Goal: Information Seeking & Learning: Learn about a topic

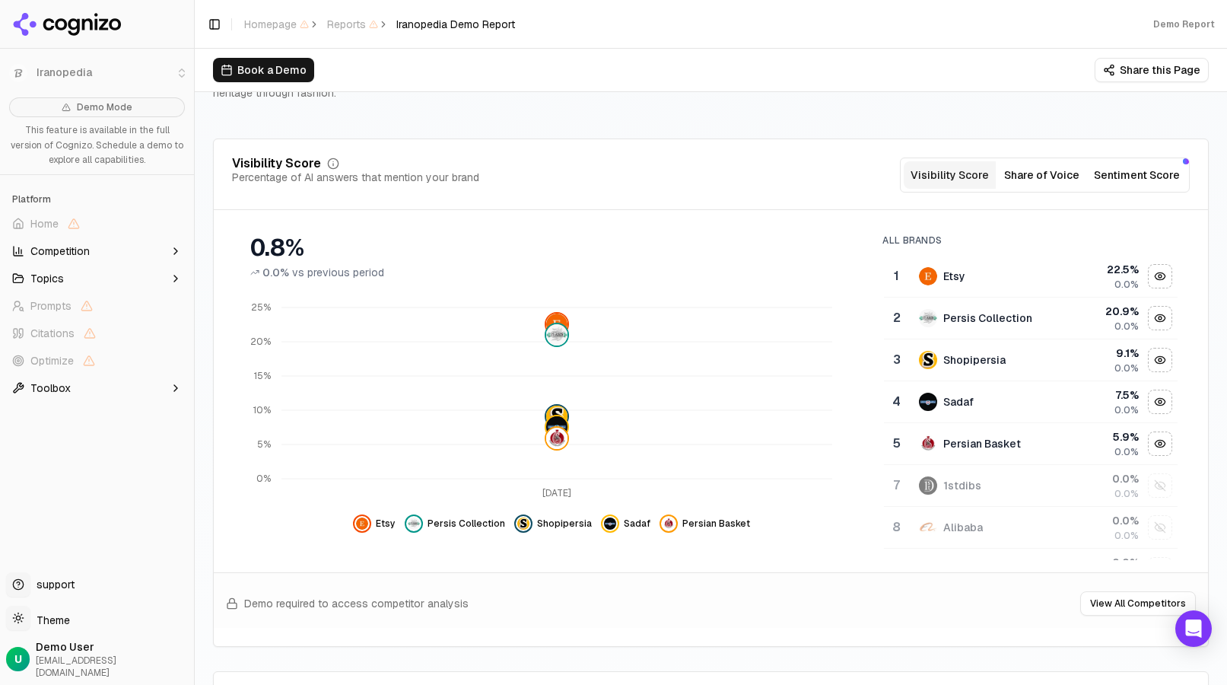
click at [1032, 174] on button "Share of Voice" at bounding box center [1042, 174] width 92 height 27
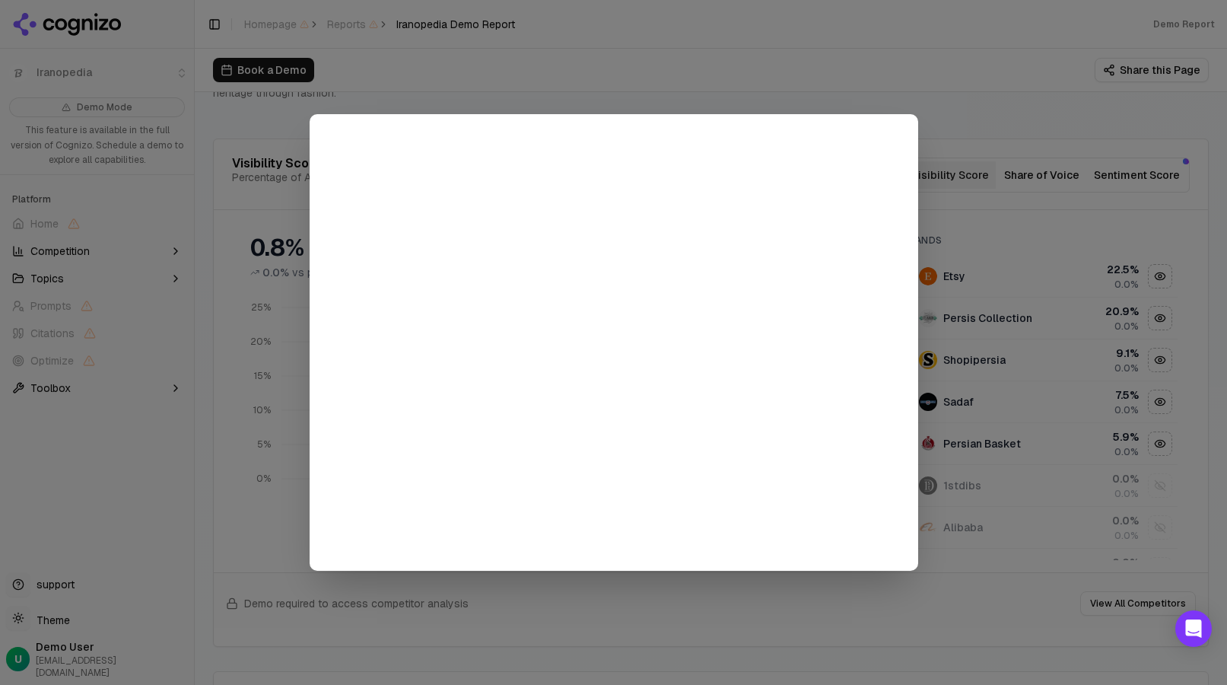
click at [1029, 174] on div at bounding box center [613, 342] width 1227 height 685
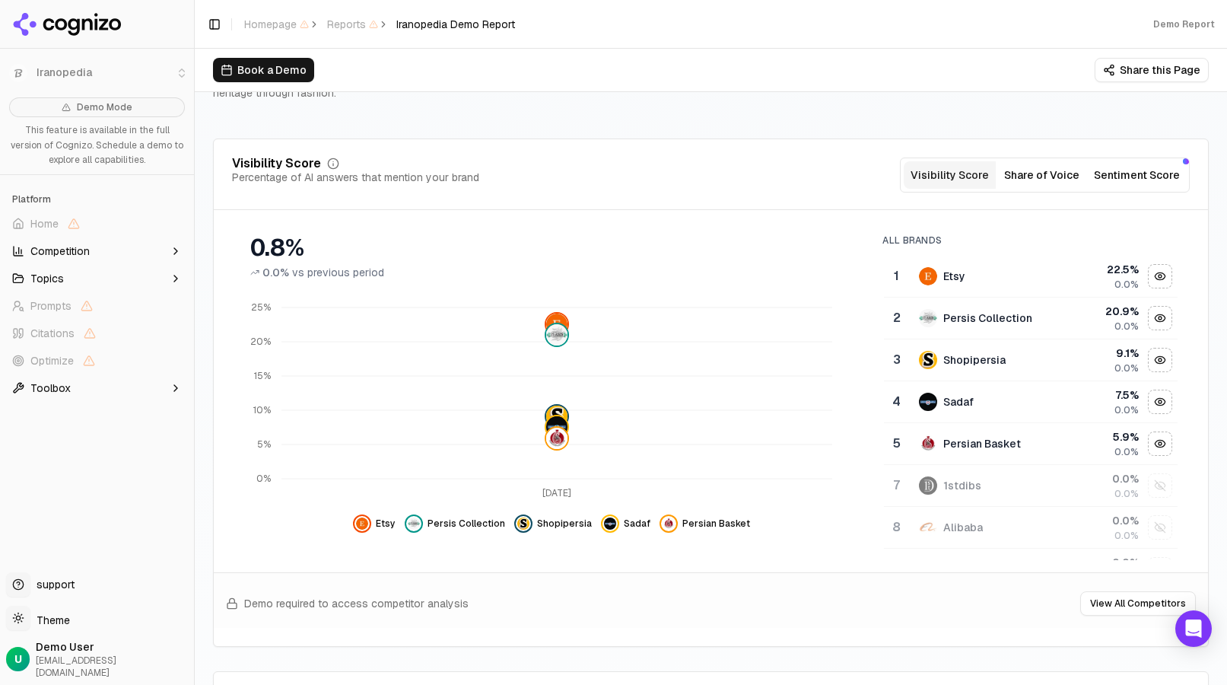
click at [1088, 164] on button "Sentiment Score" at bounding box center [1137, 174] width 98 height 27
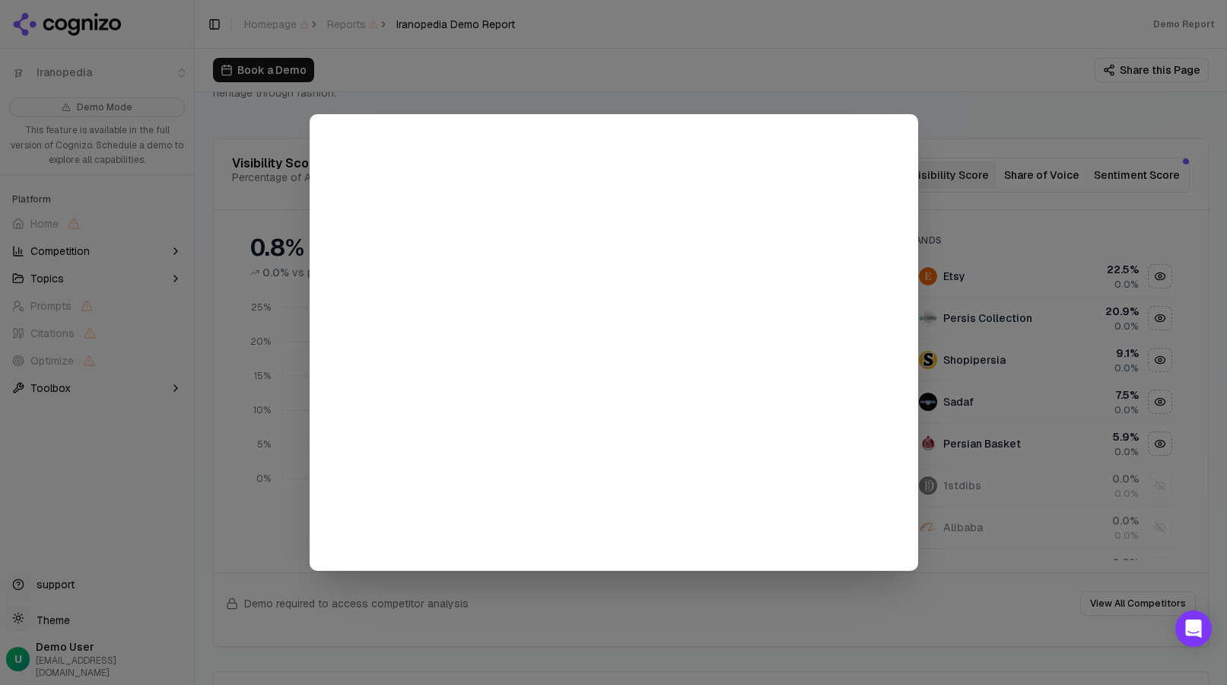
click at [1057, 173] on div at bounding box center [613, 342] width 1227 height 685
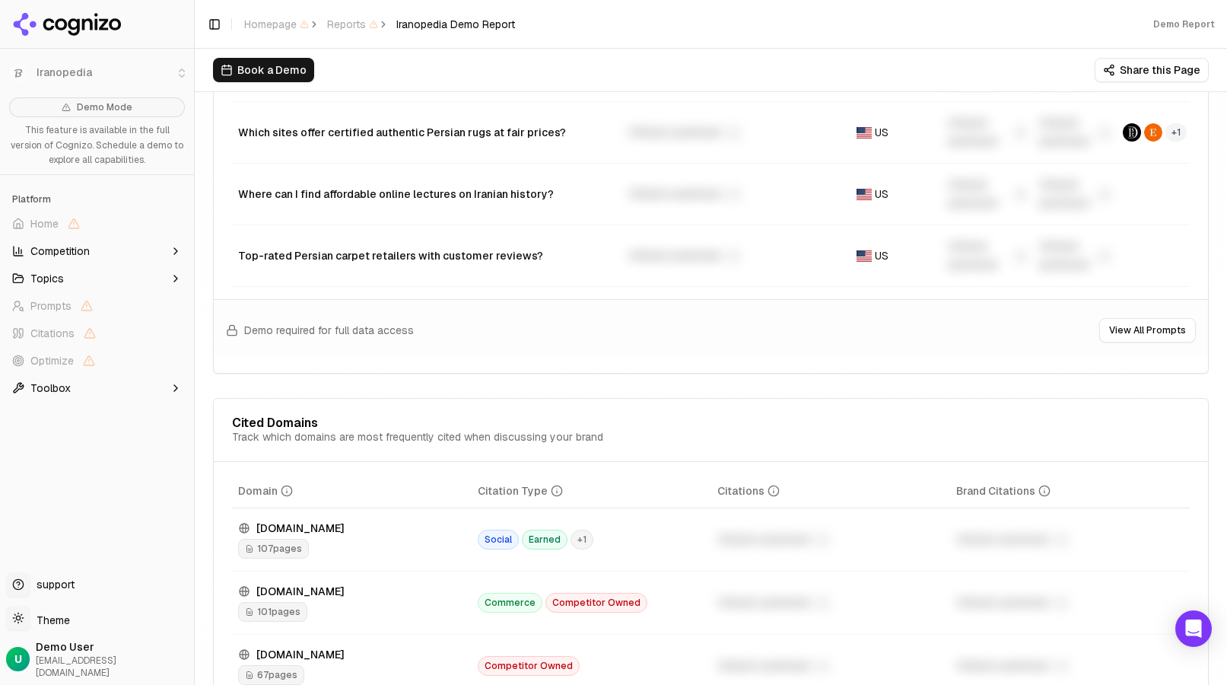
scroll to position [1597, 0]
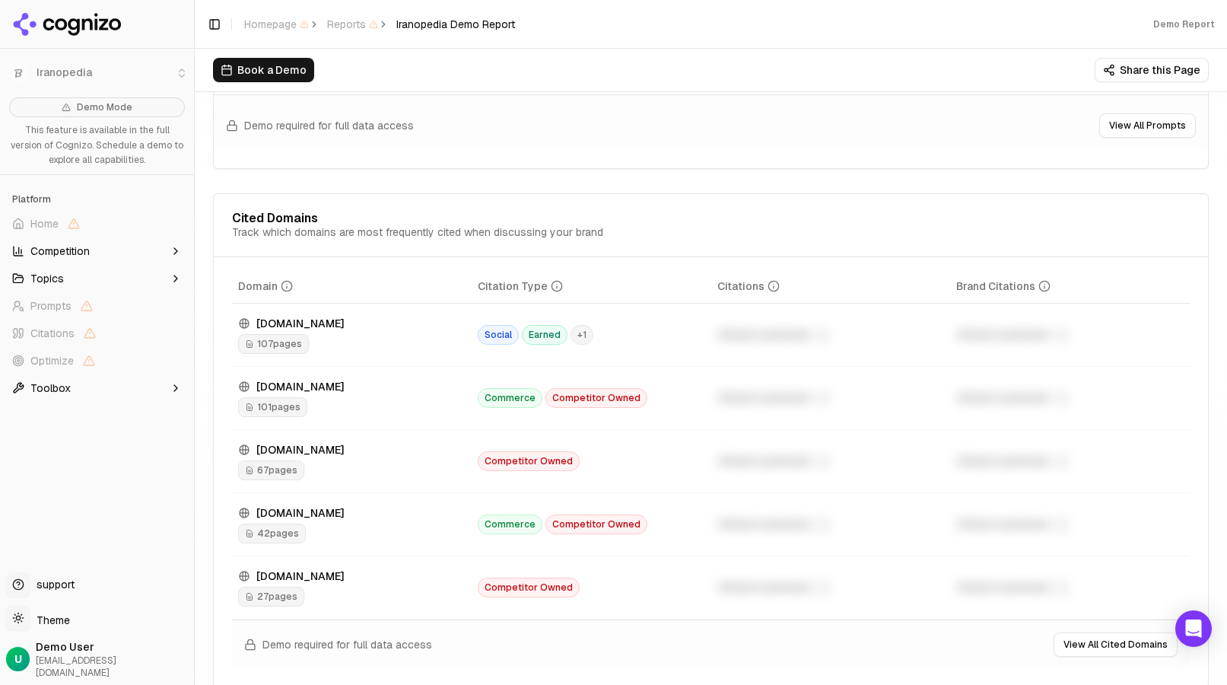
click at [459, 350] on div "107 pages" at bounding box center [351, 344] width 227 height 20
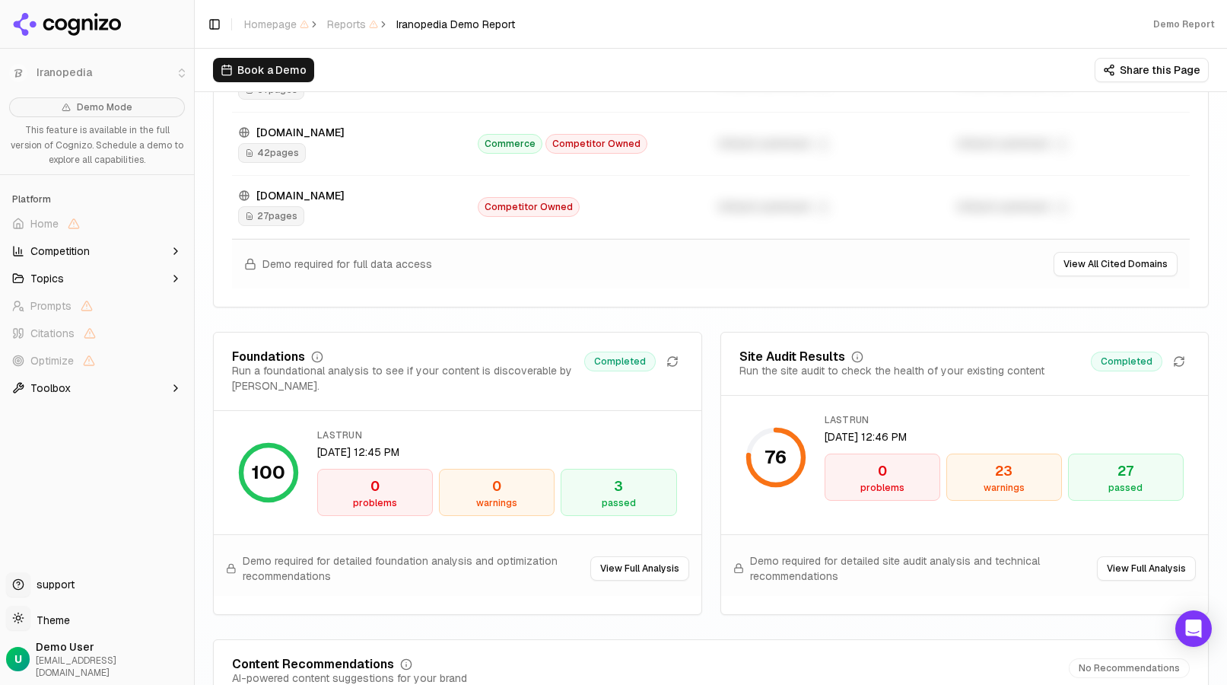
scroll to position [2358, 0]
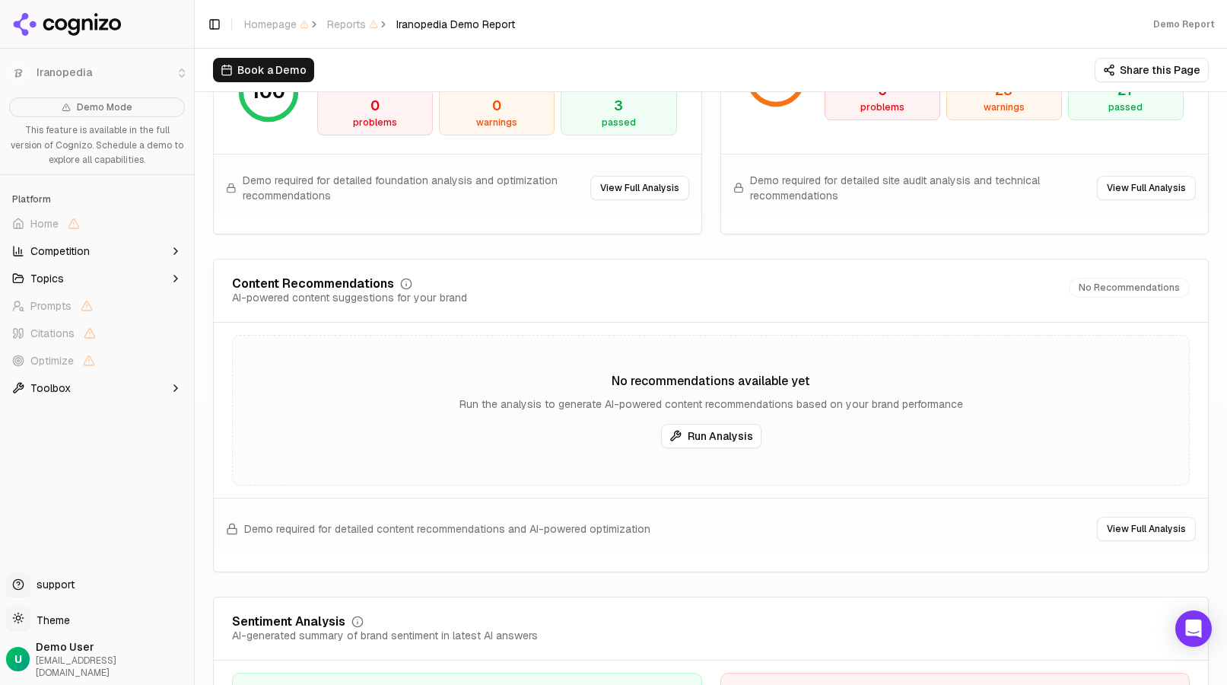
click at [1101, 195] on button "View Full Analysis" at bounding box center [1146, 188] width 99 height 24
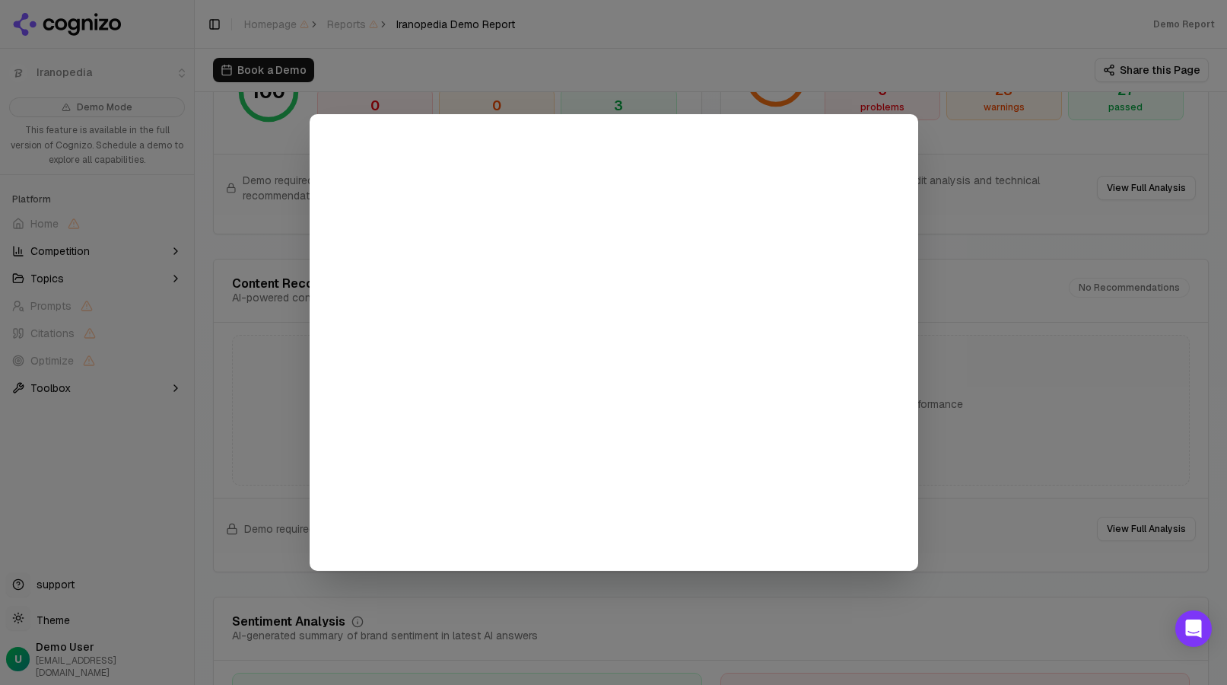
click at [1009, 281] on div at bounding box center [613, 342] width 1227 height 685
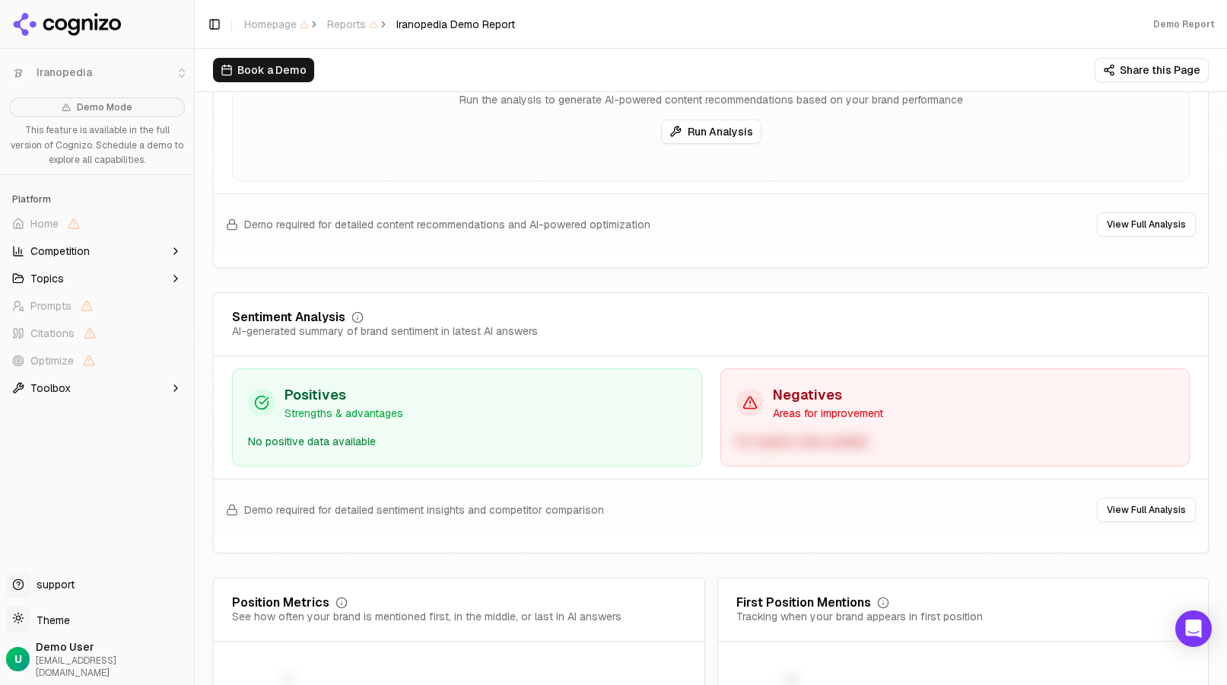
scroll to position [2510, 0]
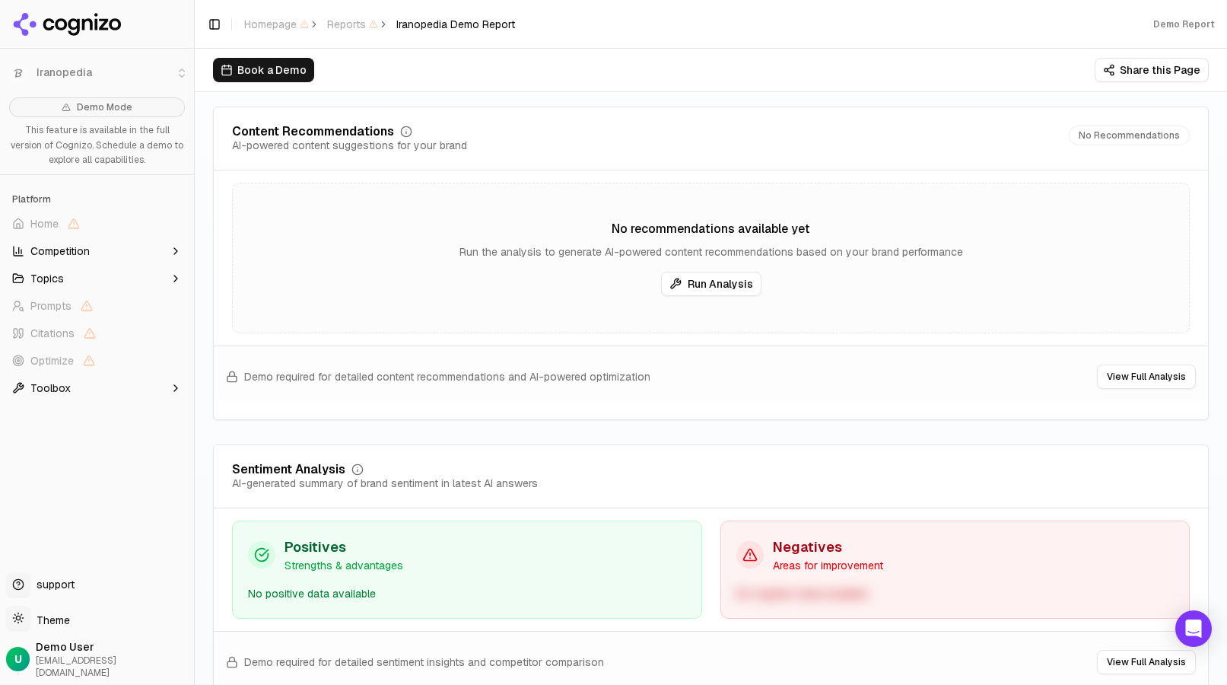
click at [701, 296] on button "Run Analysis" at bounding box center [711, 284] width 100 height 24
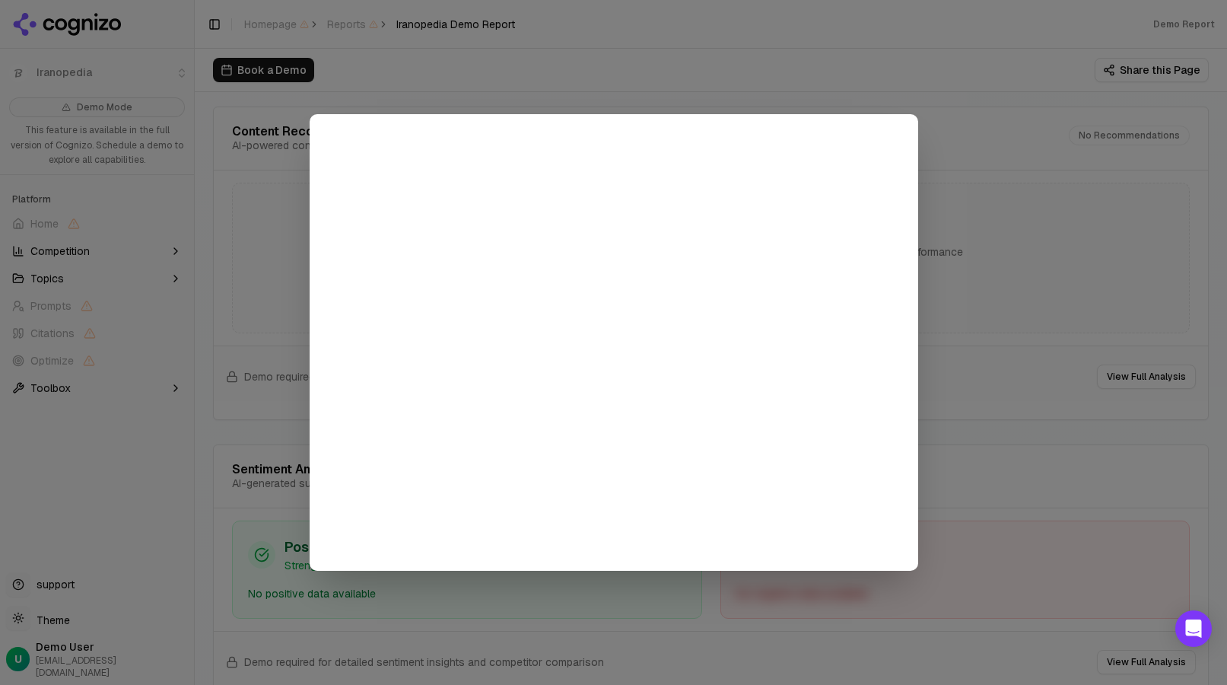
click at [1002, 287] on div at bounding box center [613, 342] width 1227 height 685
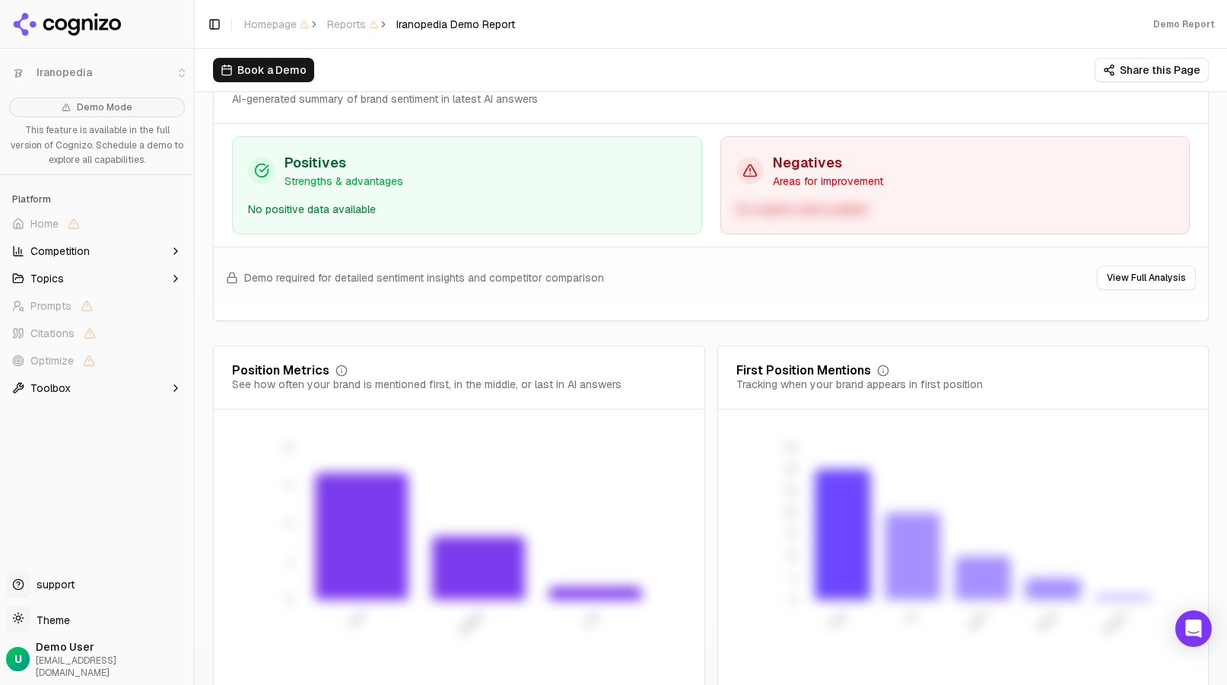
scroll to position [2982, 0]
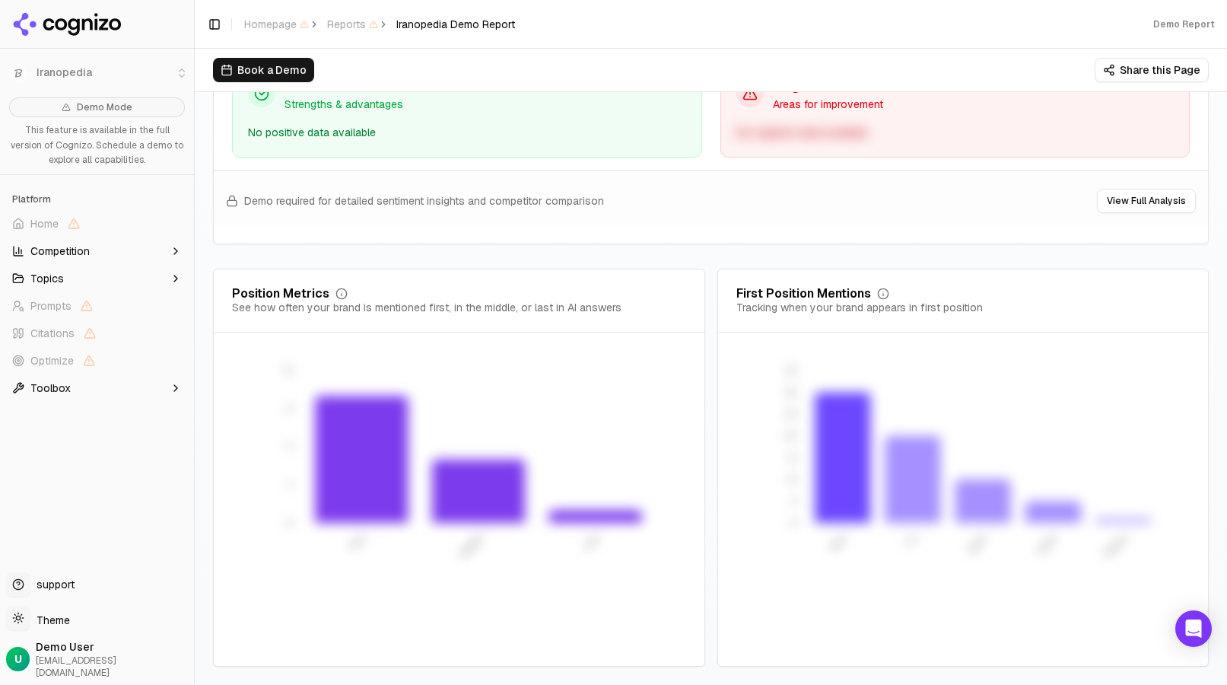
click at [97, 276] on button "Topics" at bounding box center [97, 278] width 182 height 24
click at [94, 252] on button "Competition" at bounding box center [97, 251] width 182 height 24
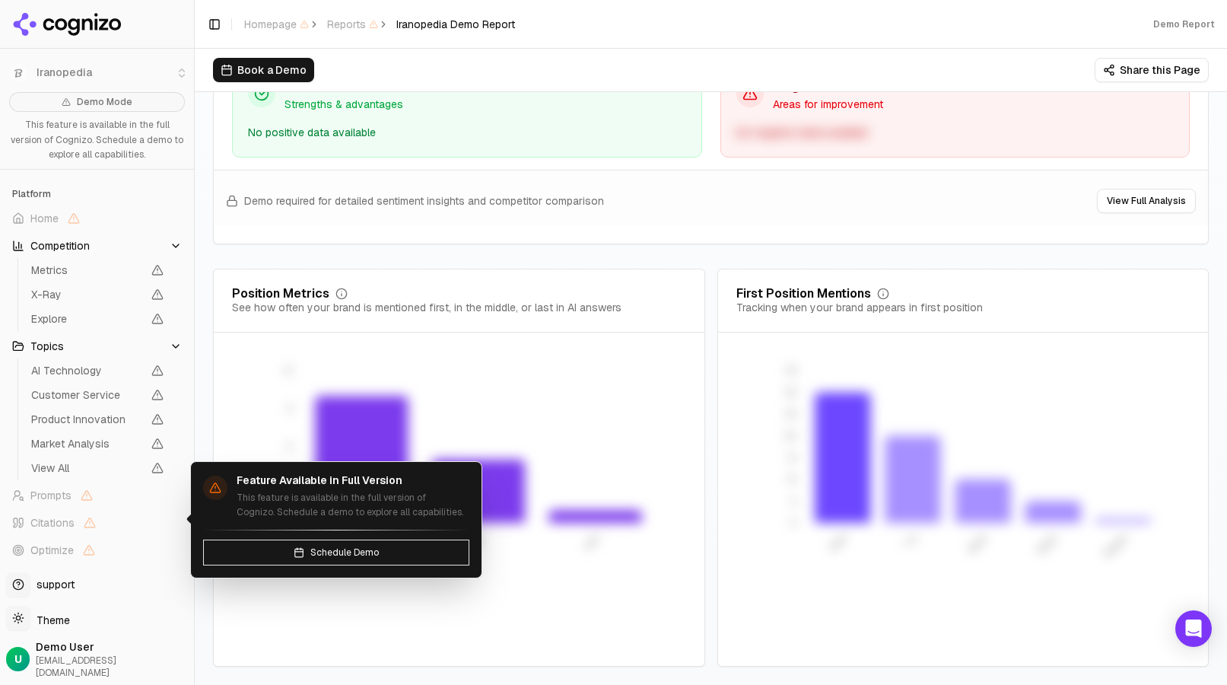
scroll to position [0, 0]
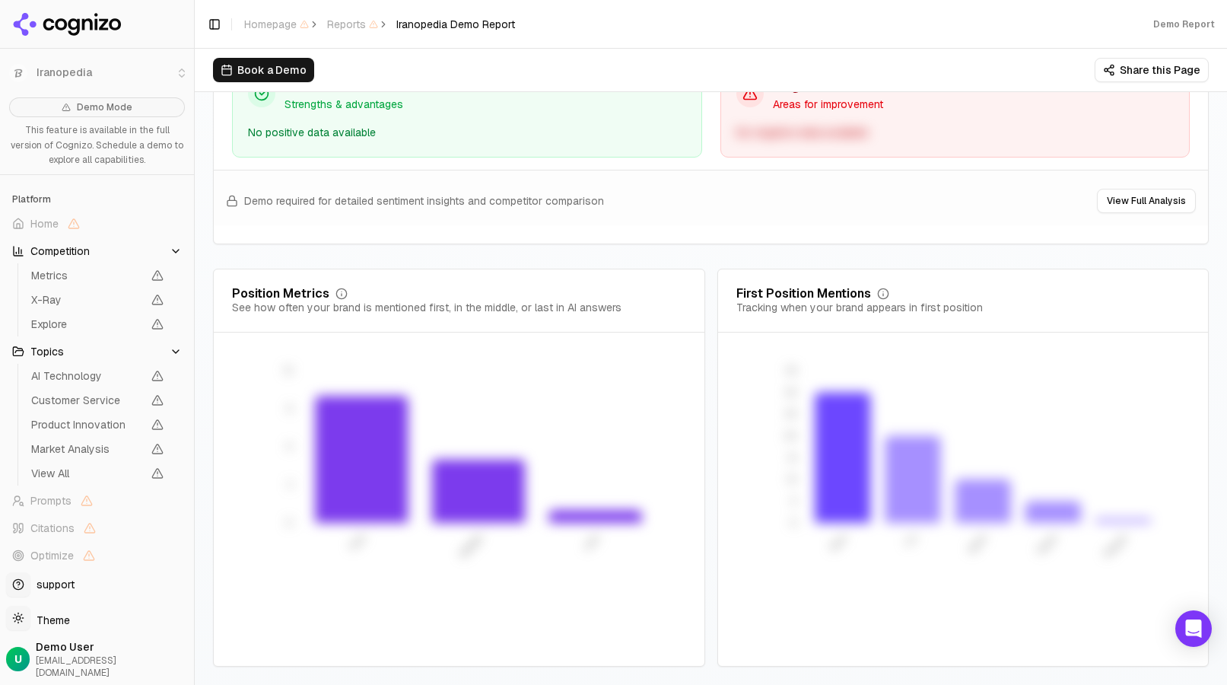
click at [523, 81] on div "Book a Demo Share this Page" at bounding box center [711, 70] width 996 height 24
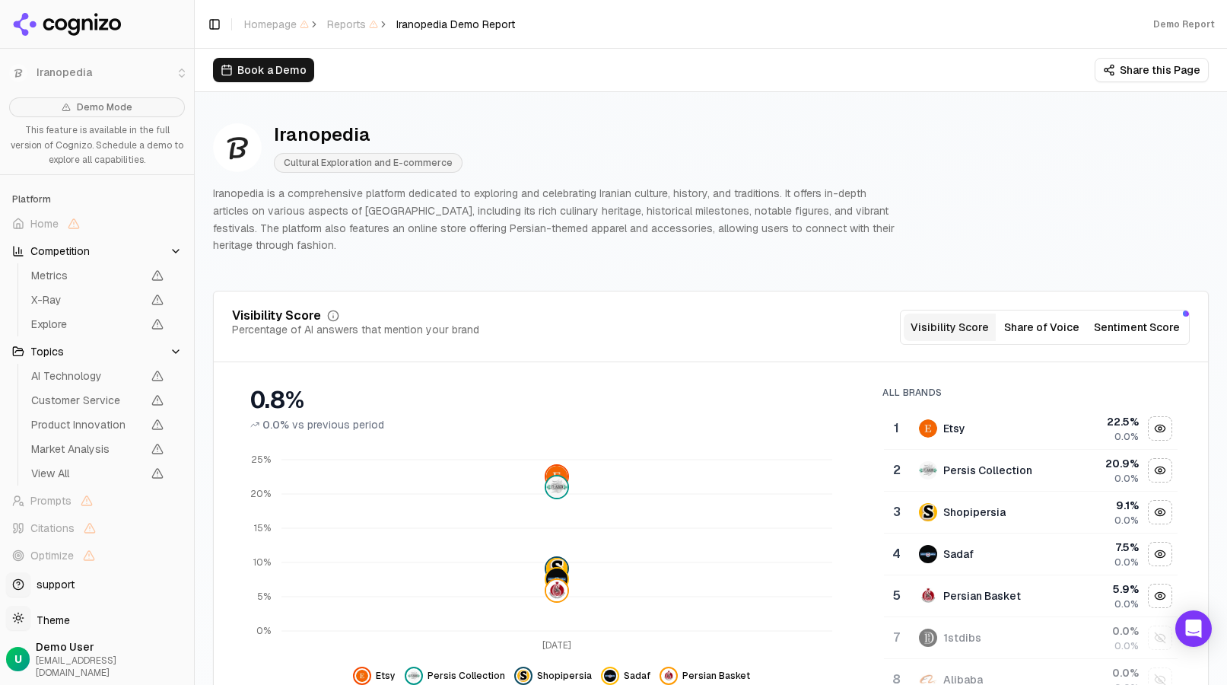
click at [1018, 324] on button "Share of Voice" at bounding box center [1042, 326] width 92 height 27
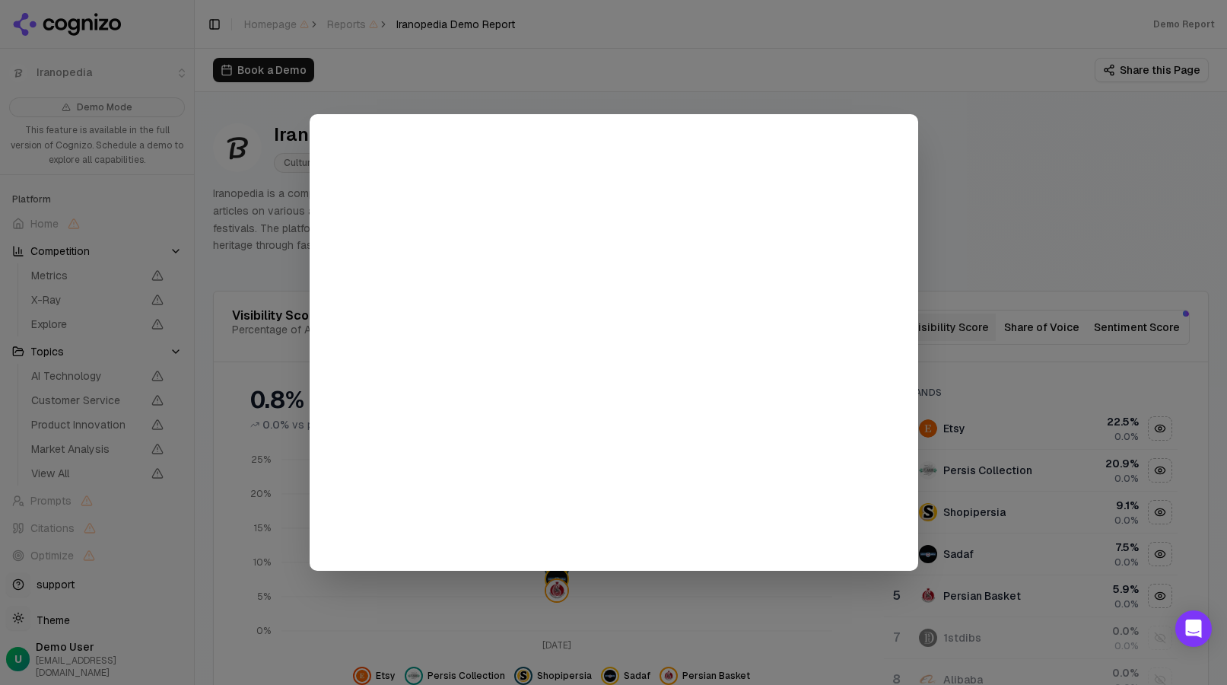
click at [1110, 321] on div at bounding box center [613, 342] width 1227 height 685
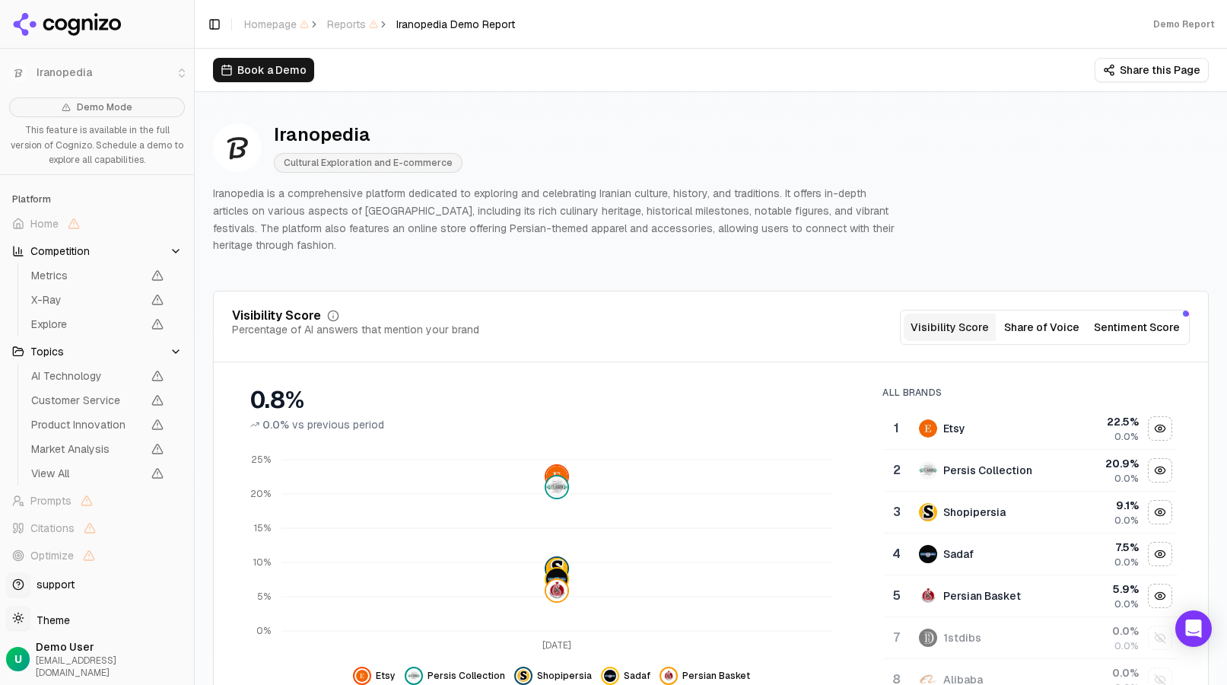
click at [1136, 307] on div "Visibility Score Percentage of AI answers that mention your brand Visibility Sc…" at bounding box center [711, 545] width 996 height 508
click at [1129, 314] on button "Sentiment Score" at bounding box center [1137, 326] width 98 height 27
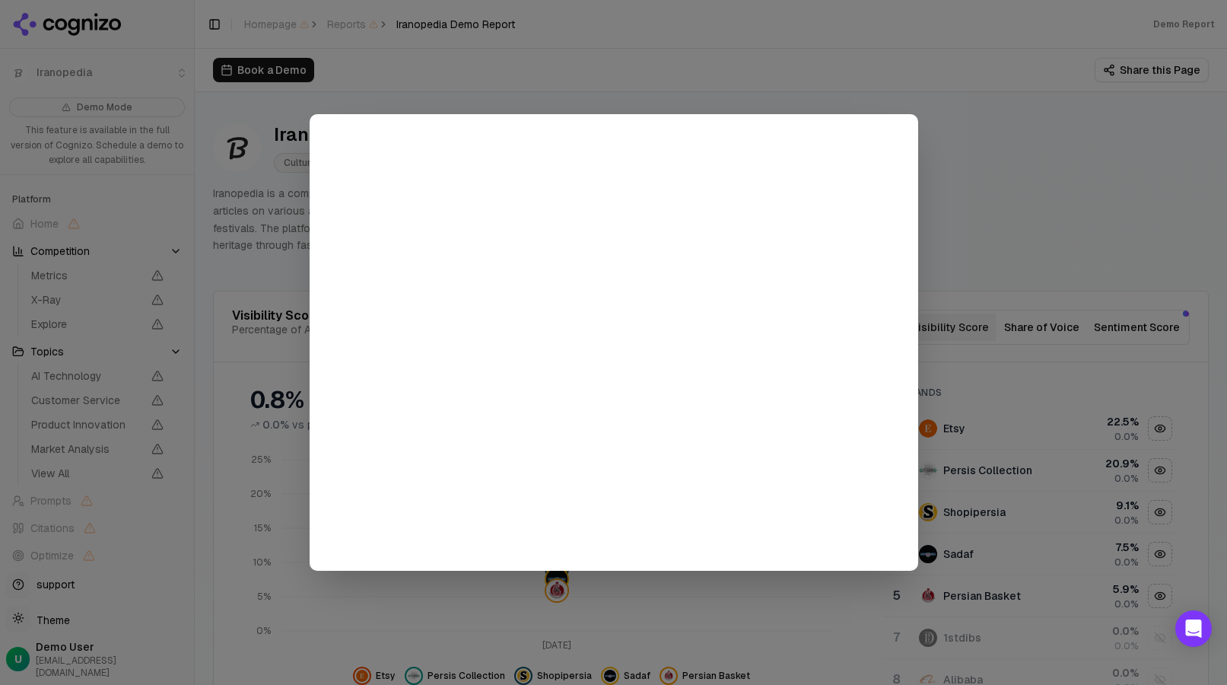
click at [1117, 321] on div at bounding box center [613, 342] width 1227 height 685
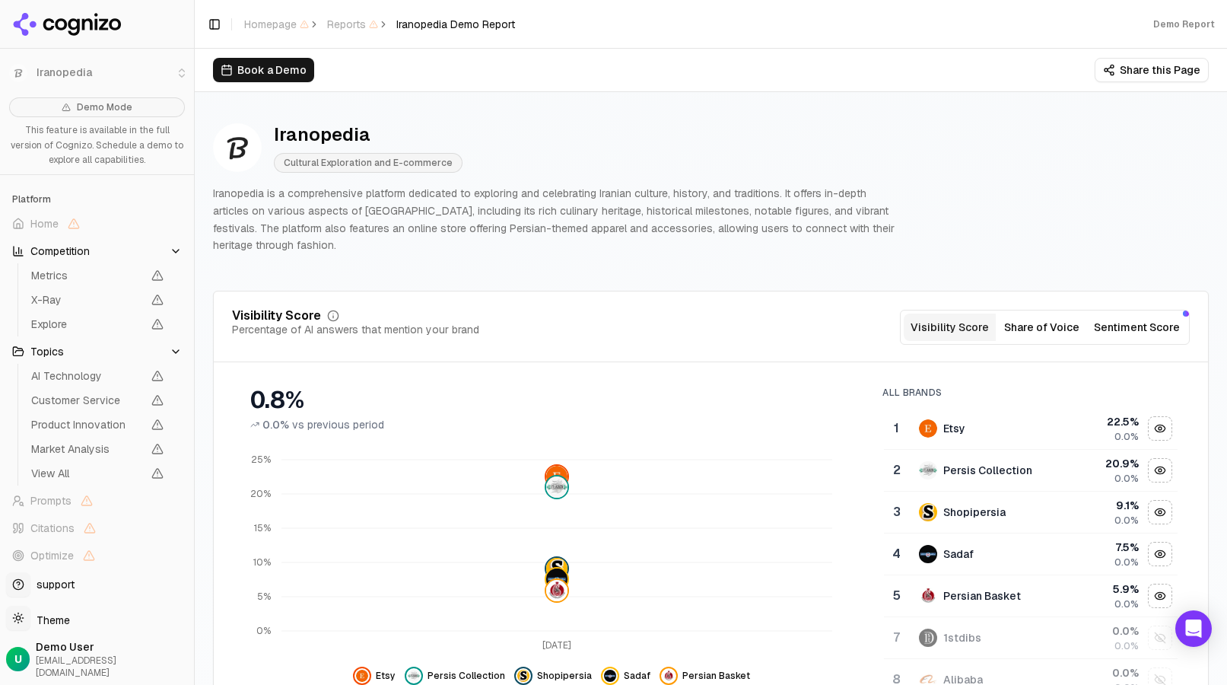
click at [1113, 323] on button "Sentiment Score" at bounding box center [1137, 326] width 98 height 27
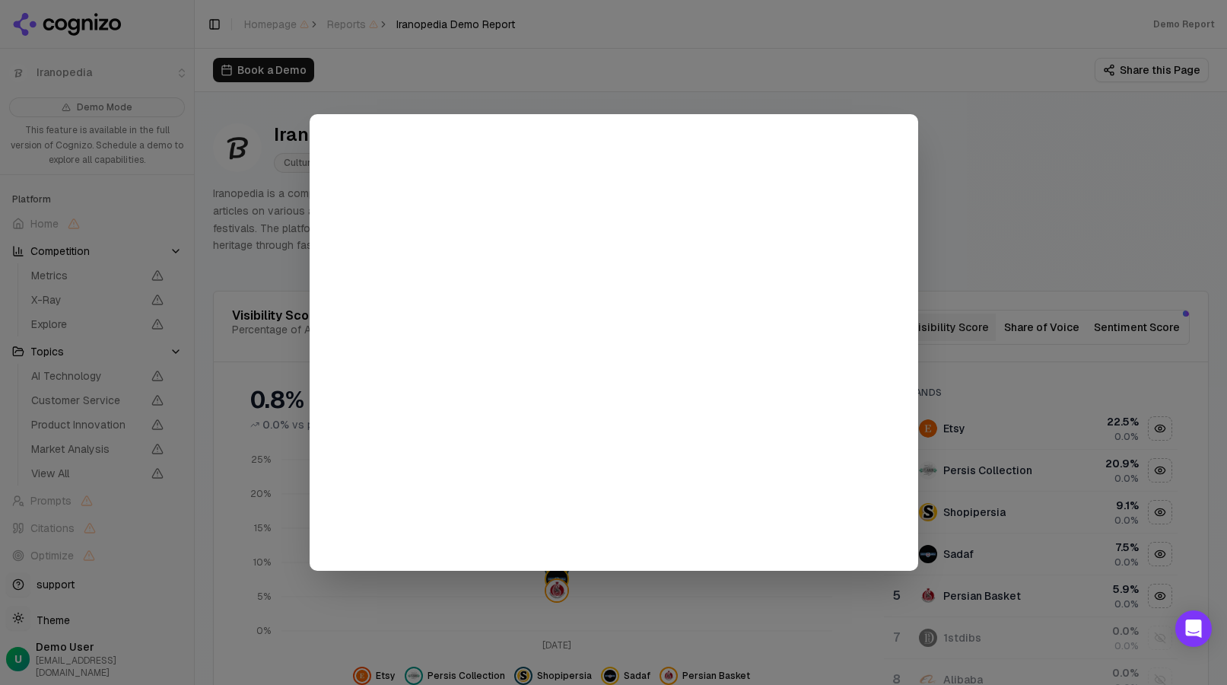
click at [1078, 270] on div at bounding box center [613, 342] width 1227 height 685
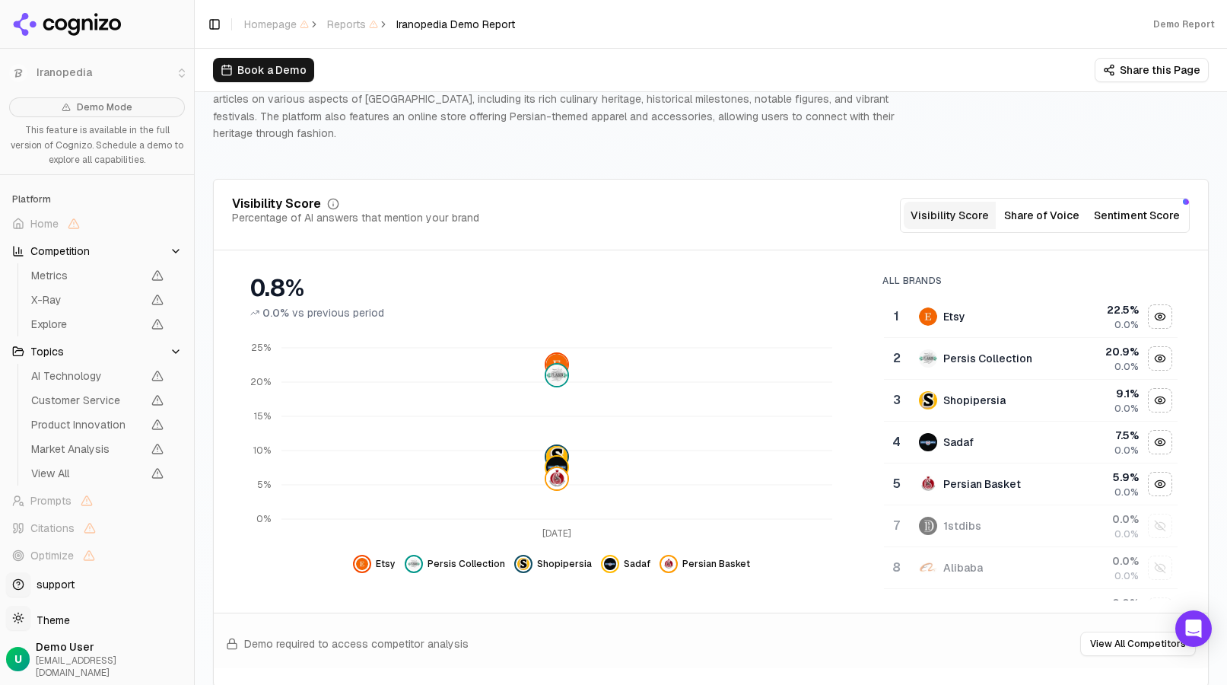
scroll to position [228, 0]
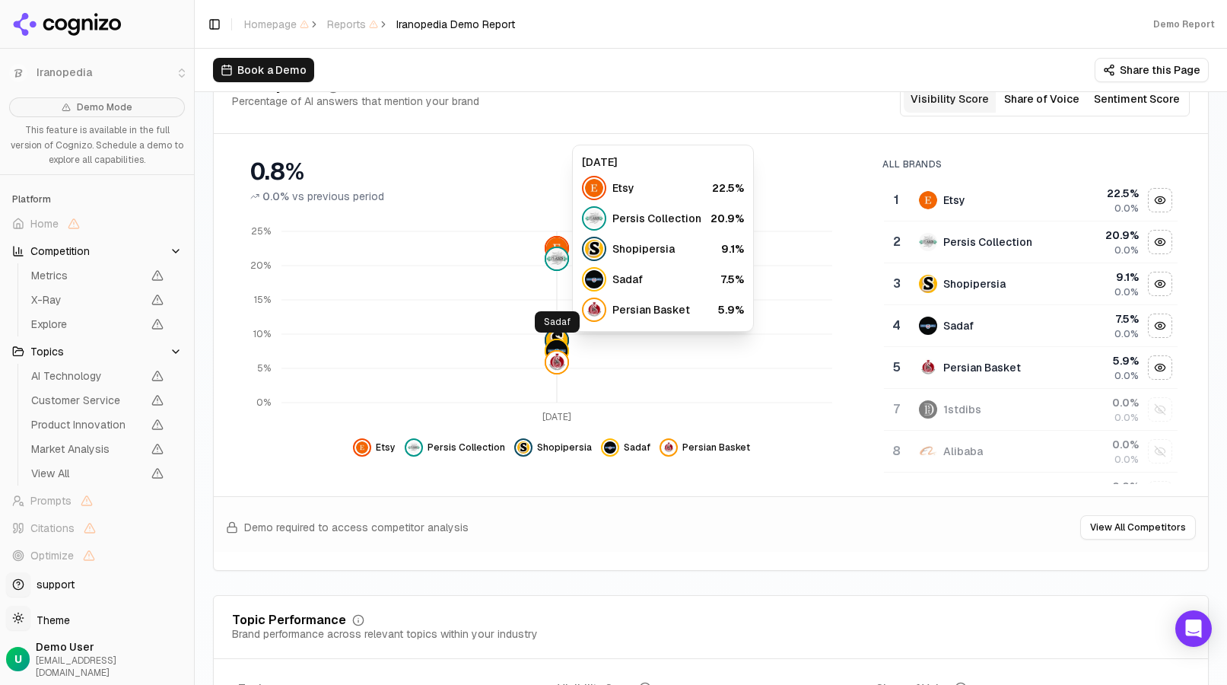
click at [546, 347] on img at bounding box center [556, 350] width 21 height 21
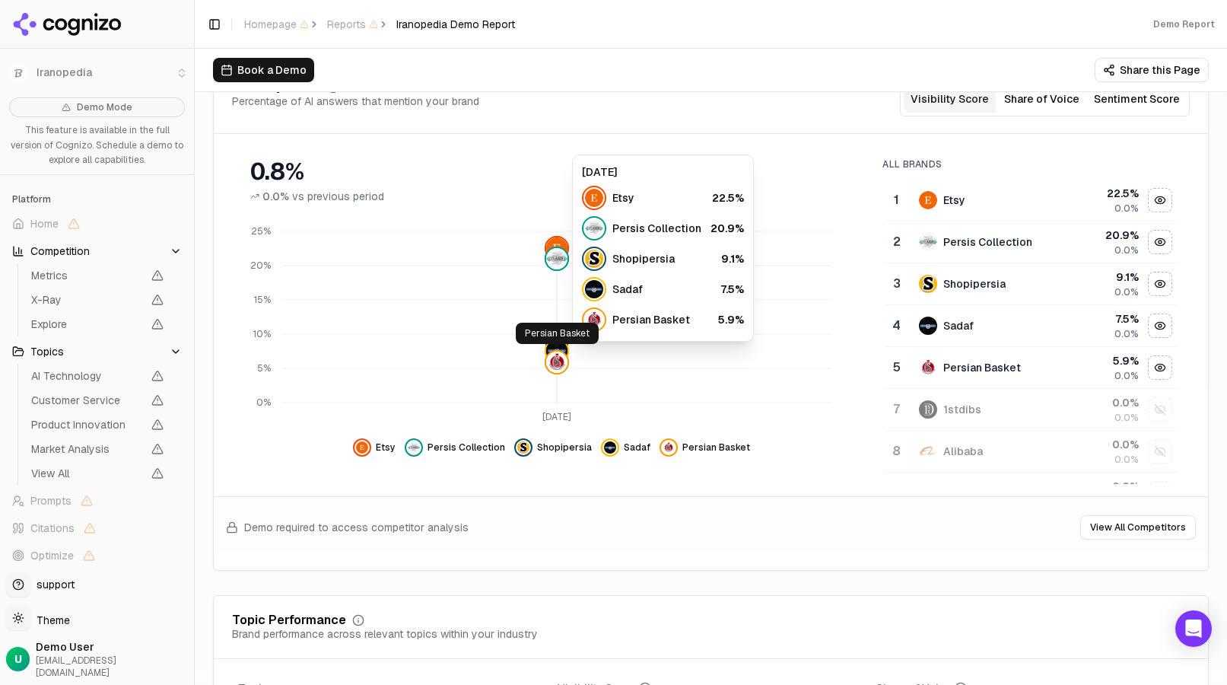
click at [554, 357] on img at bounding box center [556, 361] width 21 height 21
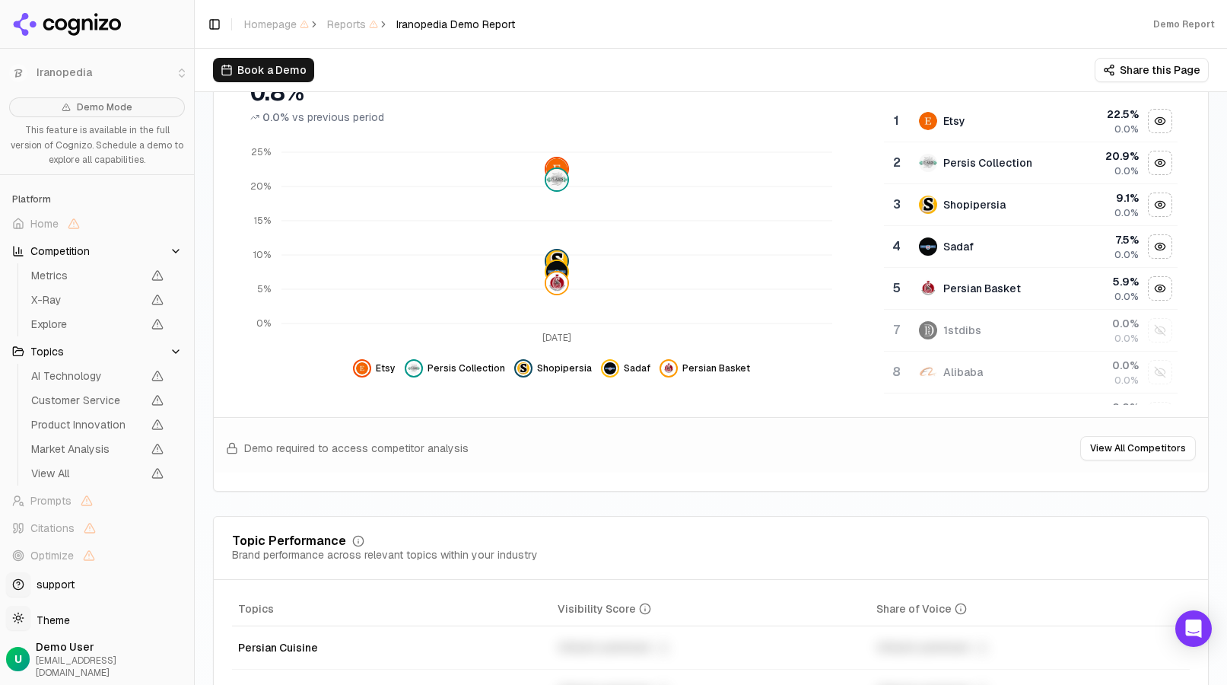
scroll to position [532, 0]
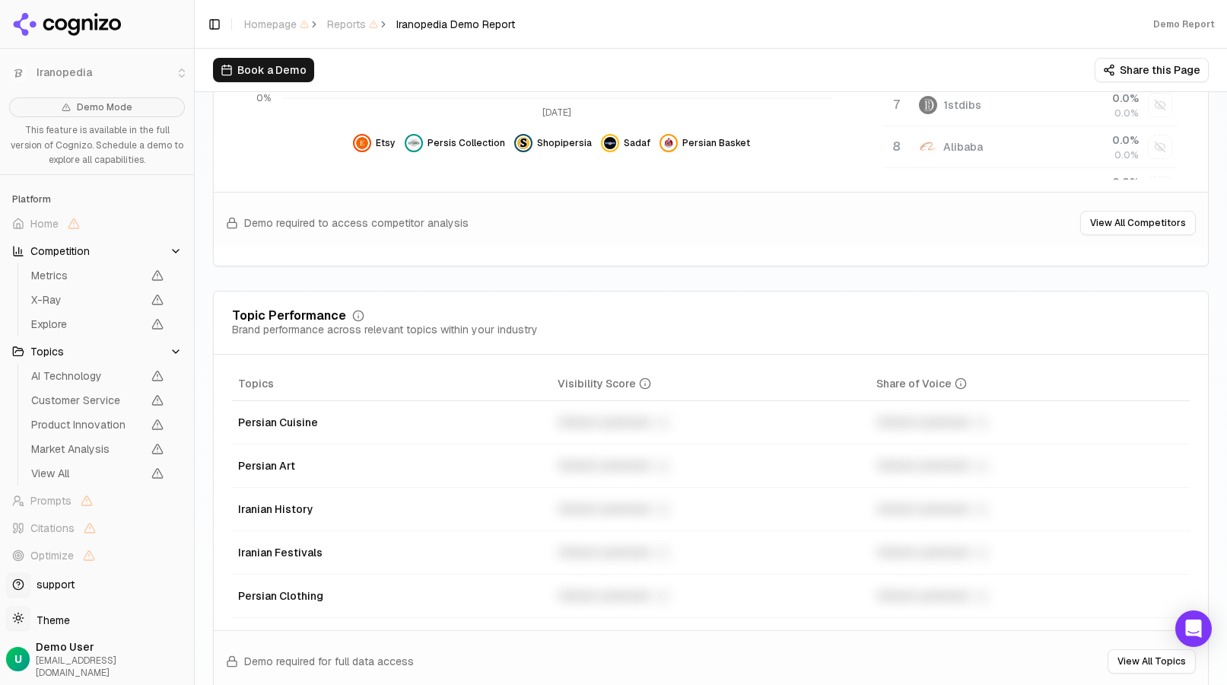
click at [1142, 222] on button "View All Competitors" at bounding box center [1138, 223] width 116 height 24
